Goal: Task Accomplishment & Management: Complete application form

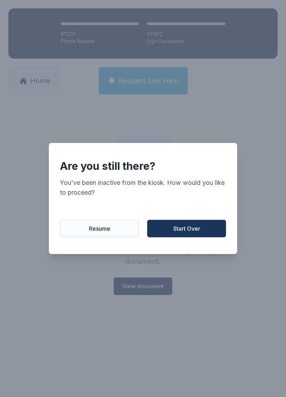
click at [182, 237] on button "Start Over" at bounding box center [186, 228] width 79 height 17
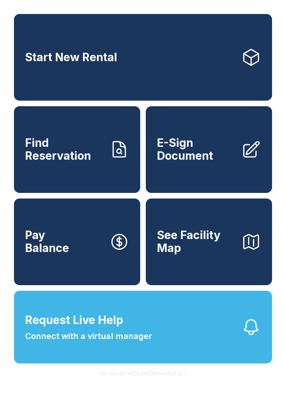
click at [195, 157] on span "E-Sign Document" at bounding box center [196, 149] width 79 height 25
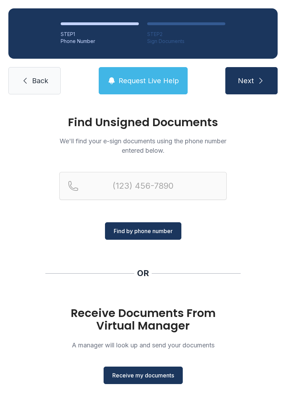
click at [131, 375] on span "Receive my documents" at bounding box center [143, 375] width 62 height 8
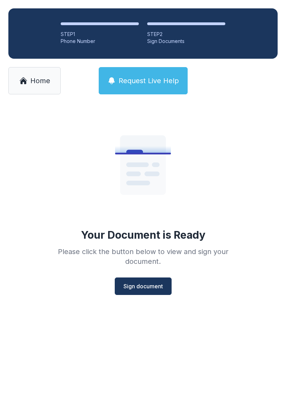
click at [135, 283] on span "Sign document" at bounding box center [143, 286] width 39 height 8
click at [29, 77] on link "Home" at bounding box center [34, 80] width 52 height 27
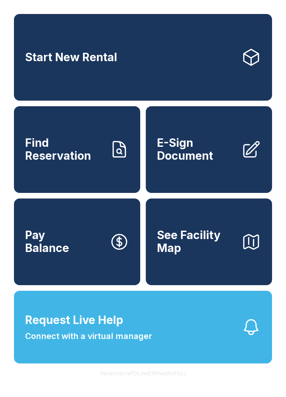
click at [205, 153] on span "E-Sign Document" at bounding box center [196, 149] width 79 height 25
